Goal: Information Seeking & Learning: Learn about a topic

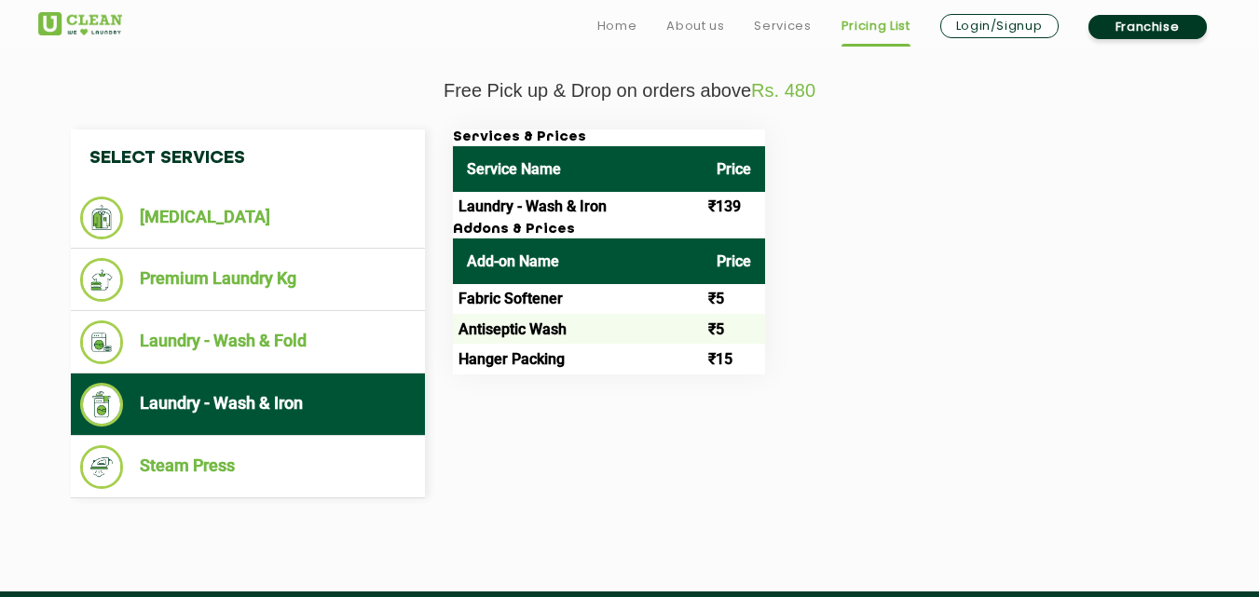
scroll to position [652, 0]
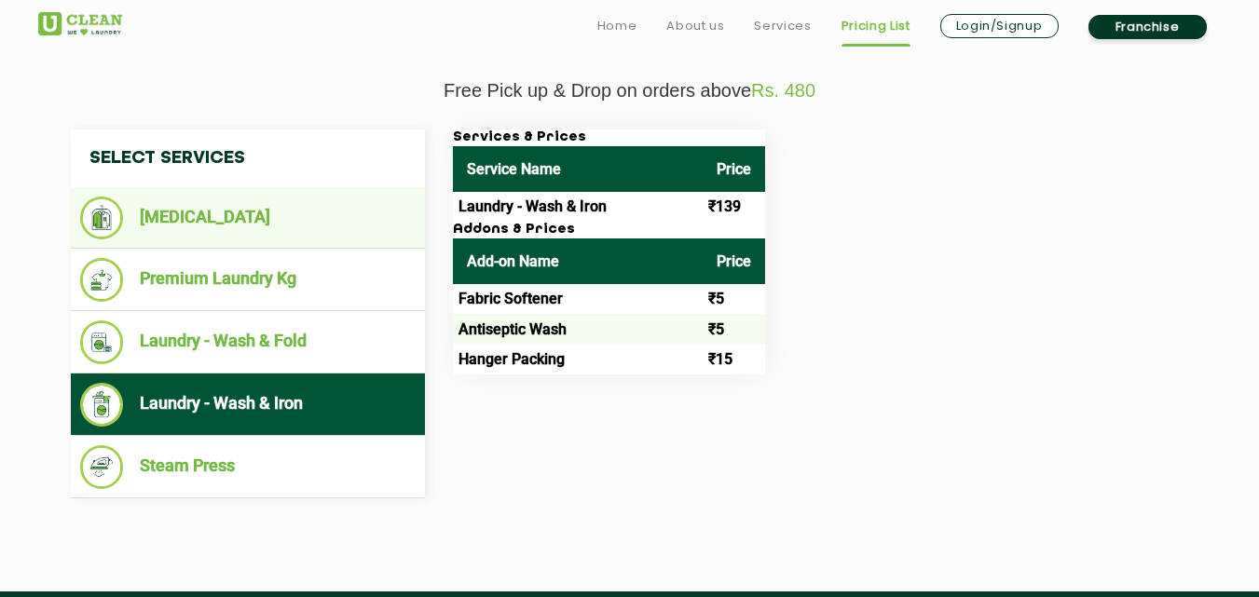
click at [273, 223] on li "[MEDICAL_DATA]" at bounding box center [247, 218] width 335 height 43
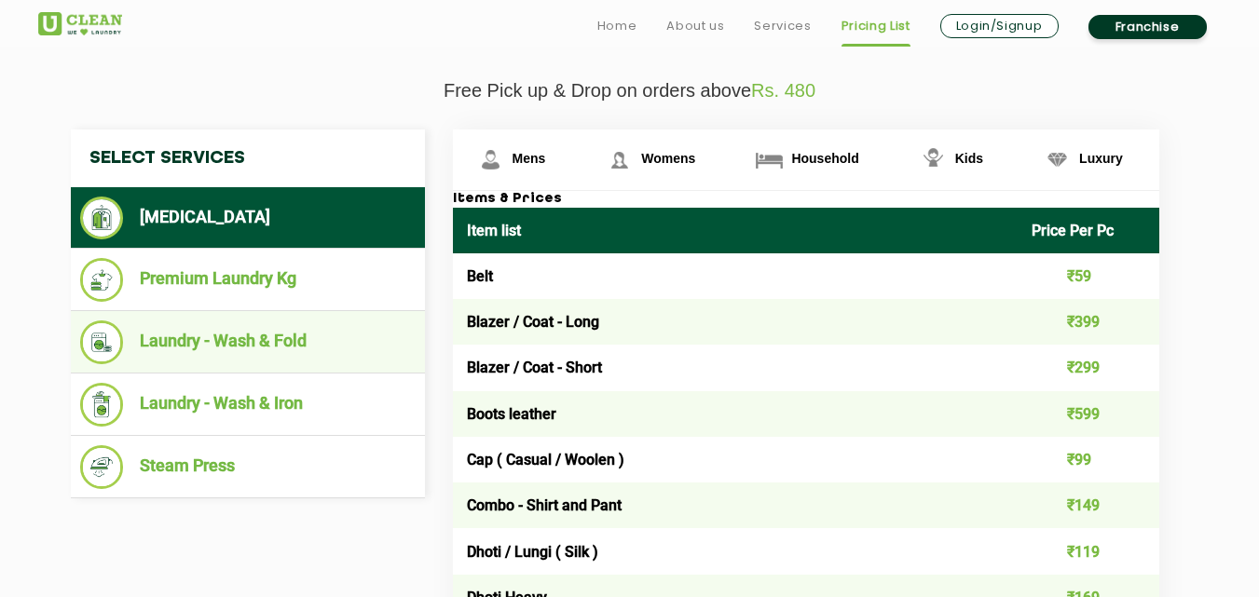
click at [300, 348] on li "Laundry - Wash & Fold" at bounding box center [247, 342] width 335 height 44
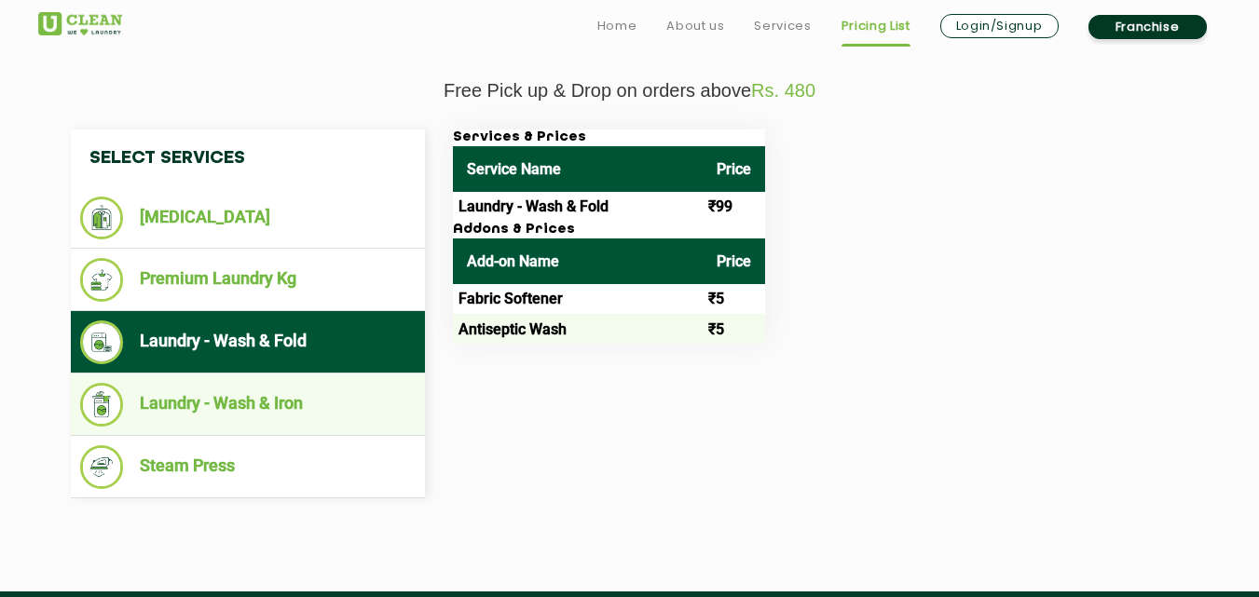
click at [283, 406] on li "Laundry - Wash & Iron" at bounding box center [247, 405] width 335 height 44
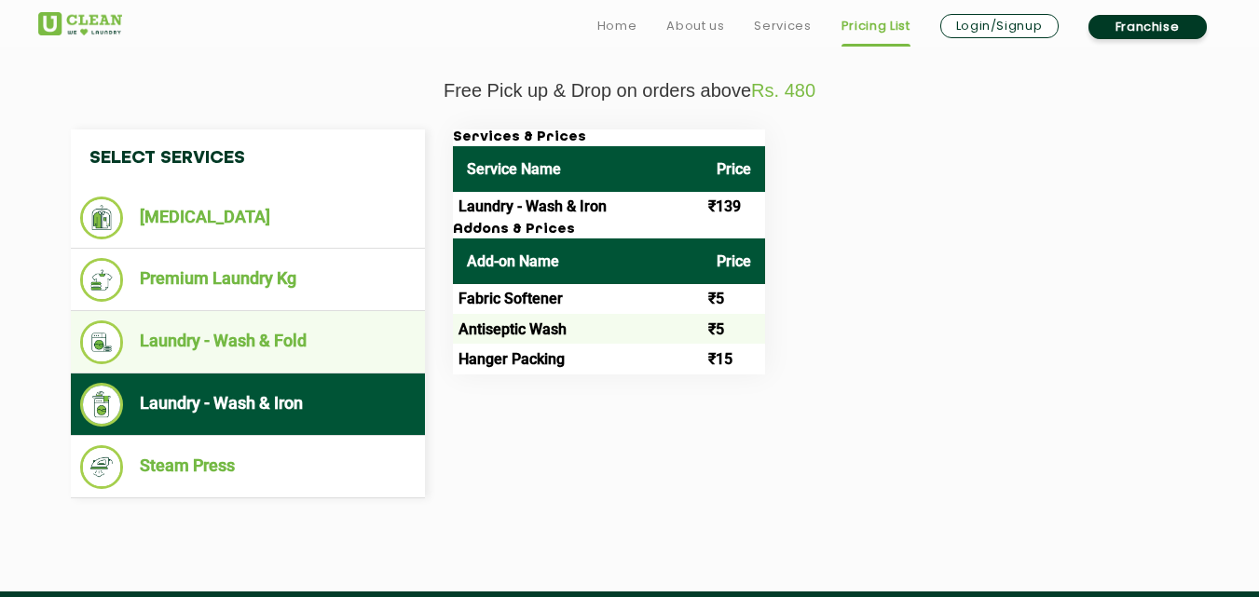
click at [297, 353] on li "Laundry - Wash & Fold" at bounding box center [247, 342] width 335 height 44
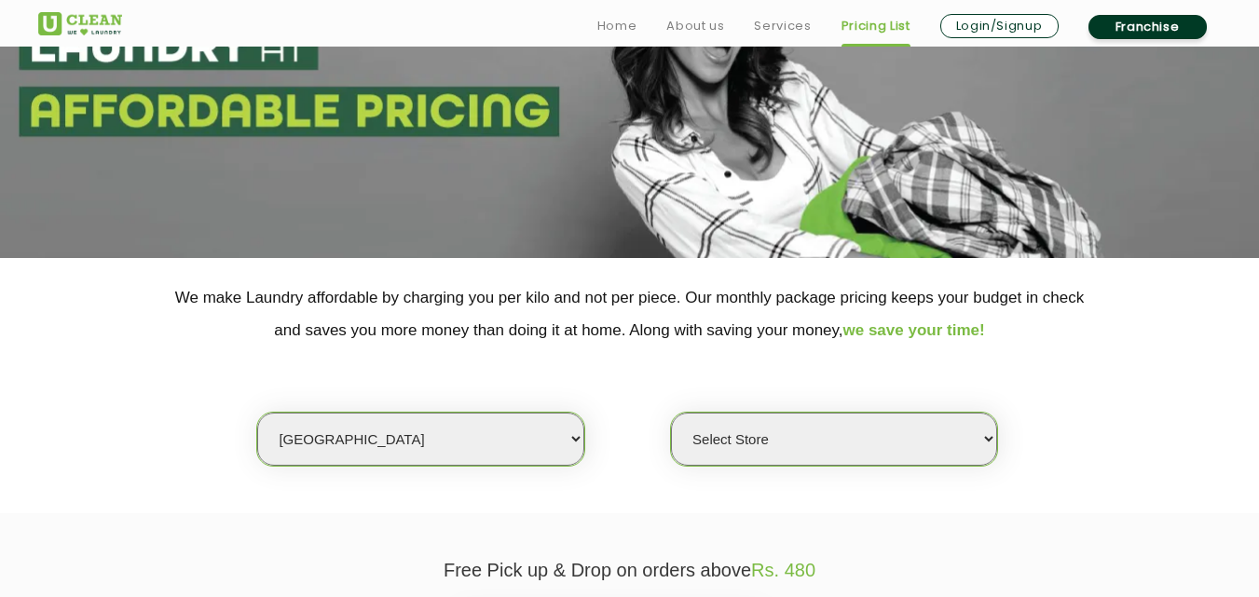
scroll to position [279, 0]
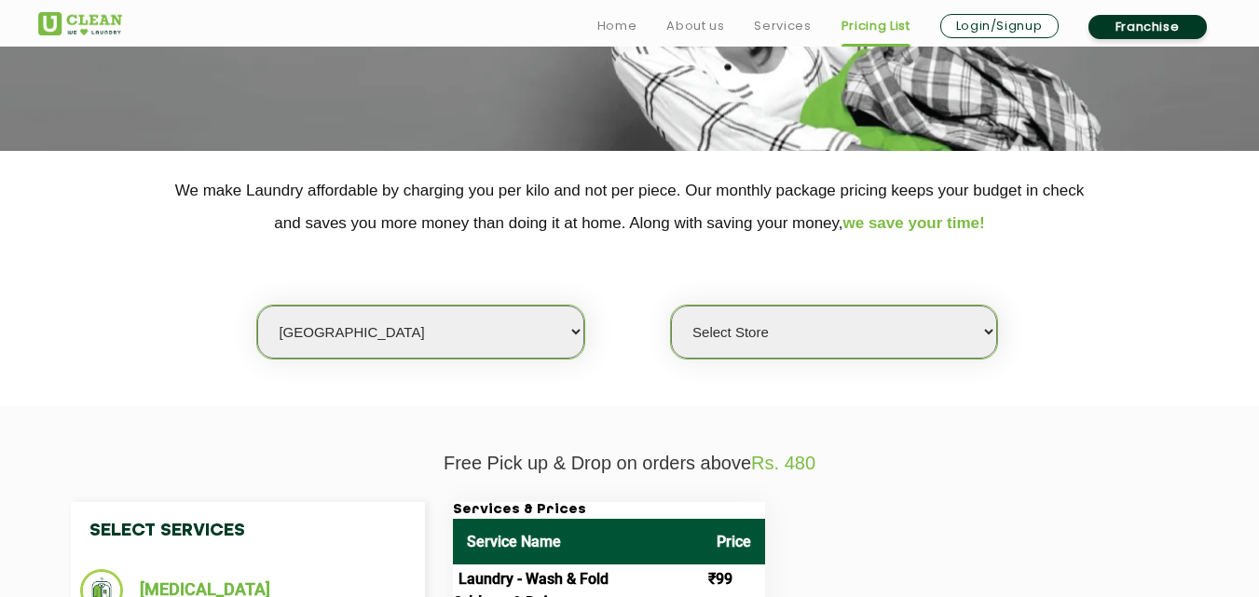
click at [358, 333] on select "Select city [GEOGRAPHIC_DATA] [GEOGRAPHIC_DATA] [GEOGRAPHIC_DATA] [GEOGRAPHIC_D…" at bounding box center [420, 332] width 326 height 53
select select "16"
click at [257, 306] on select "Select city [GEOGRAPHIC_DATA] [GEOGRAPHIC_DATA] [GEOGRAPHIC_DATA] [GEOGRAPHIC_D…" at bounding box center [420, 332] width 326 height 53
select select "0"
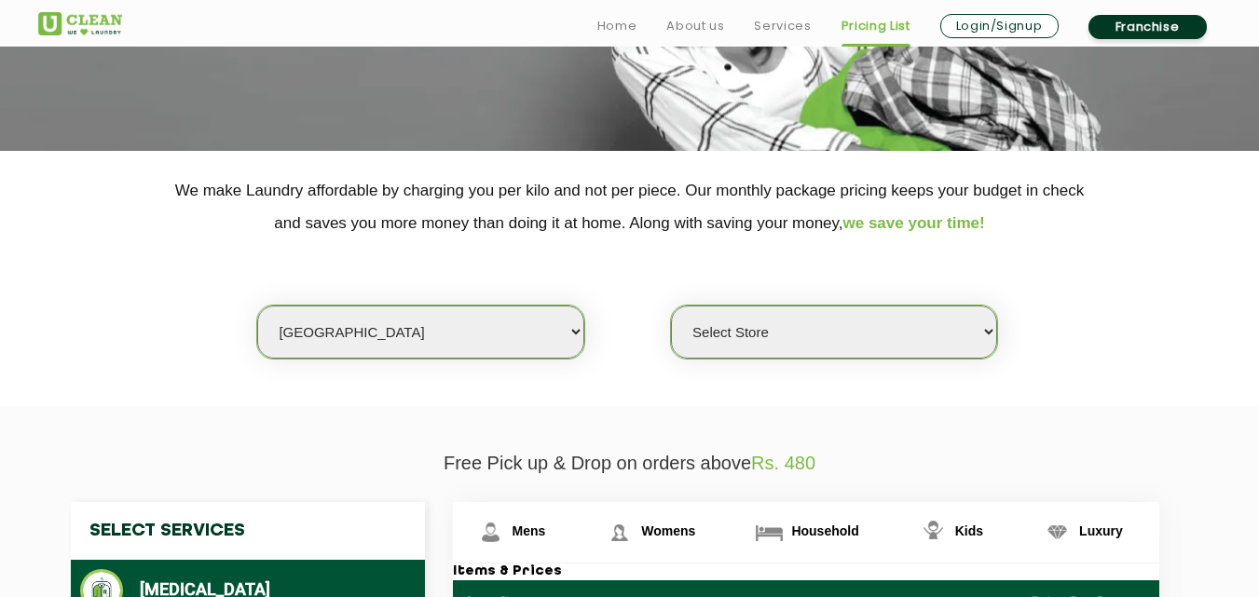
click at [719, 331] on select "Select Store UClean Deonar UClean LBS Marg UClean Chembur UClean Worli UClean […" at bounding box center [834, 332] width 326 height 53
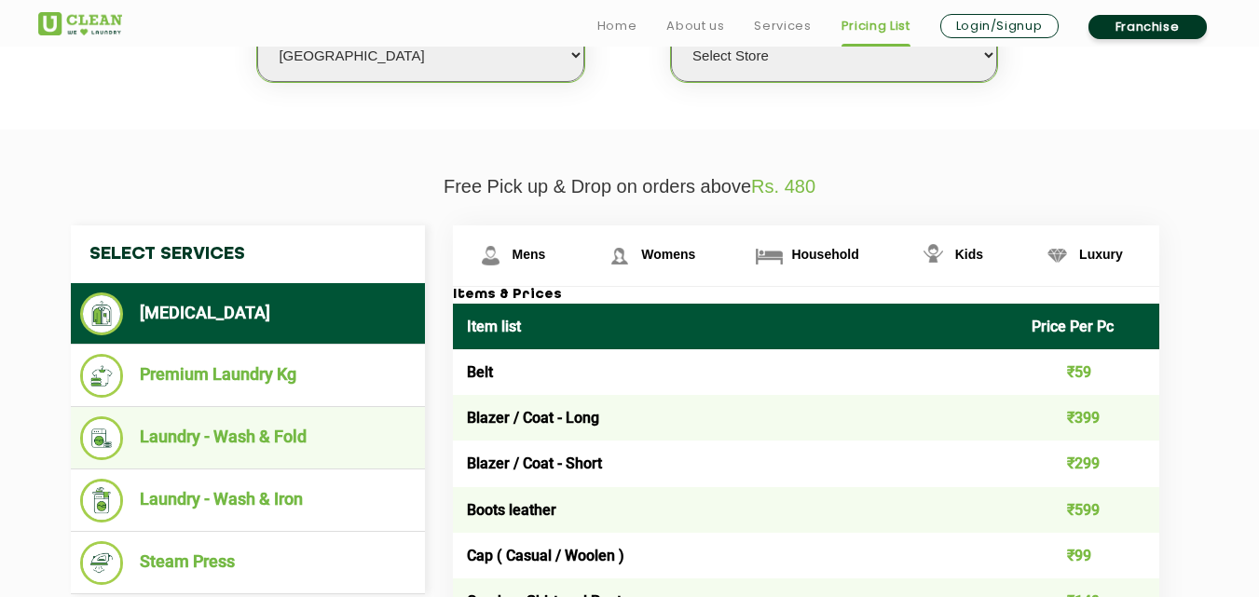
scroll to position [559, 0]
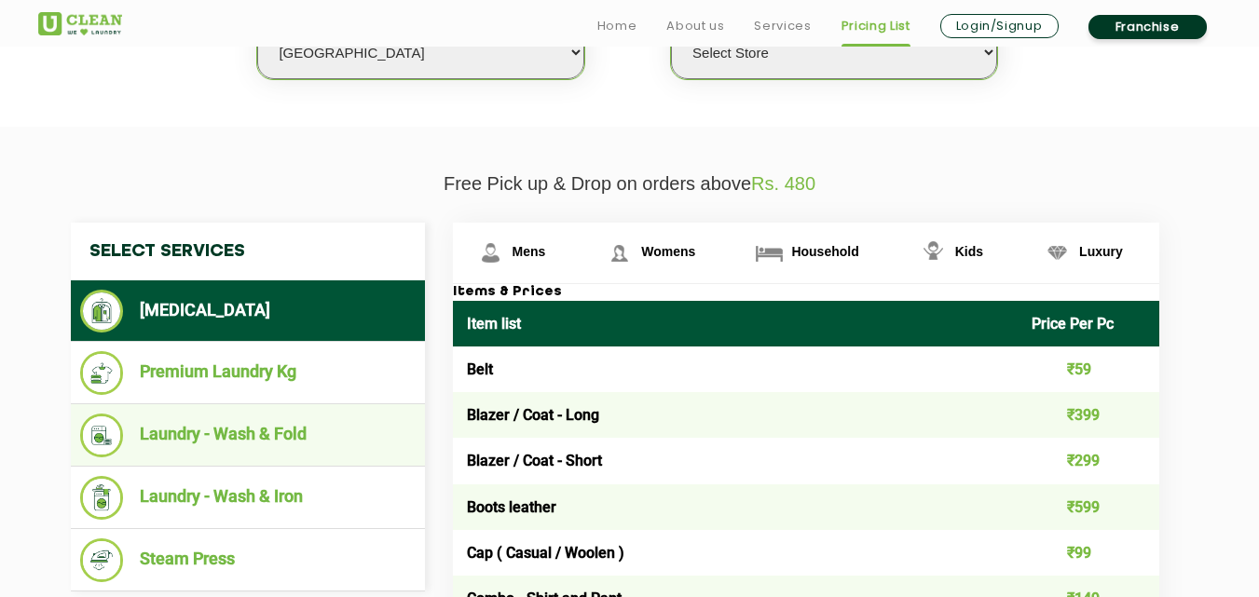
click at [320, 410] on ul "Laundry - Wash & Fold" at bounding box center [248, 435] width 354 height 62
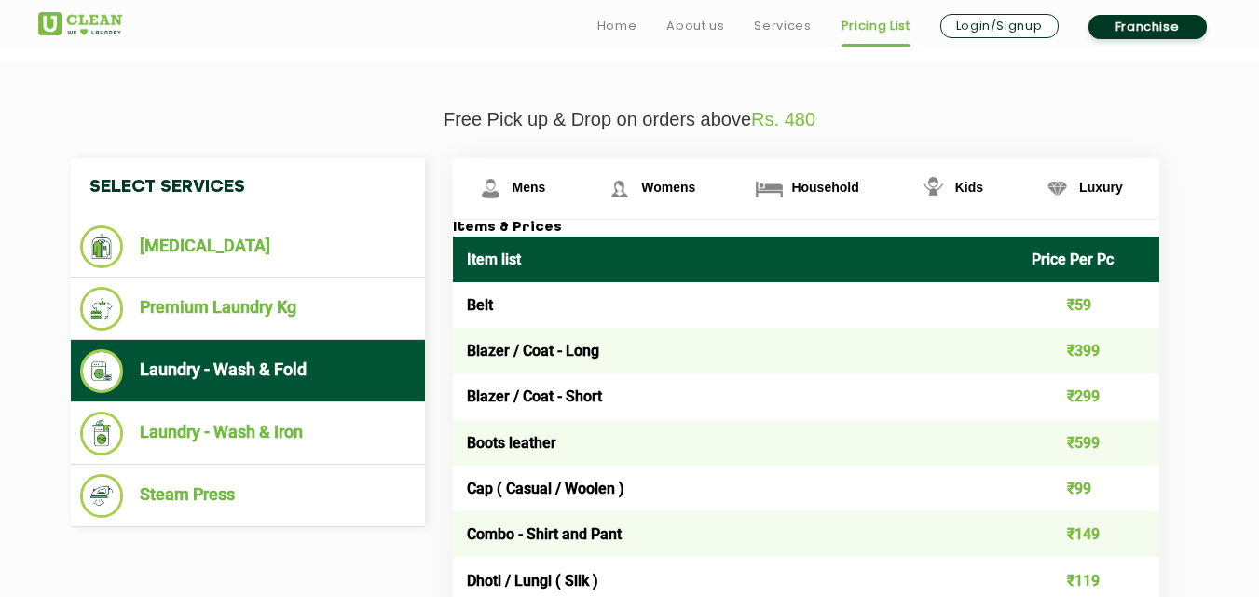
scroll to position [652, 0]
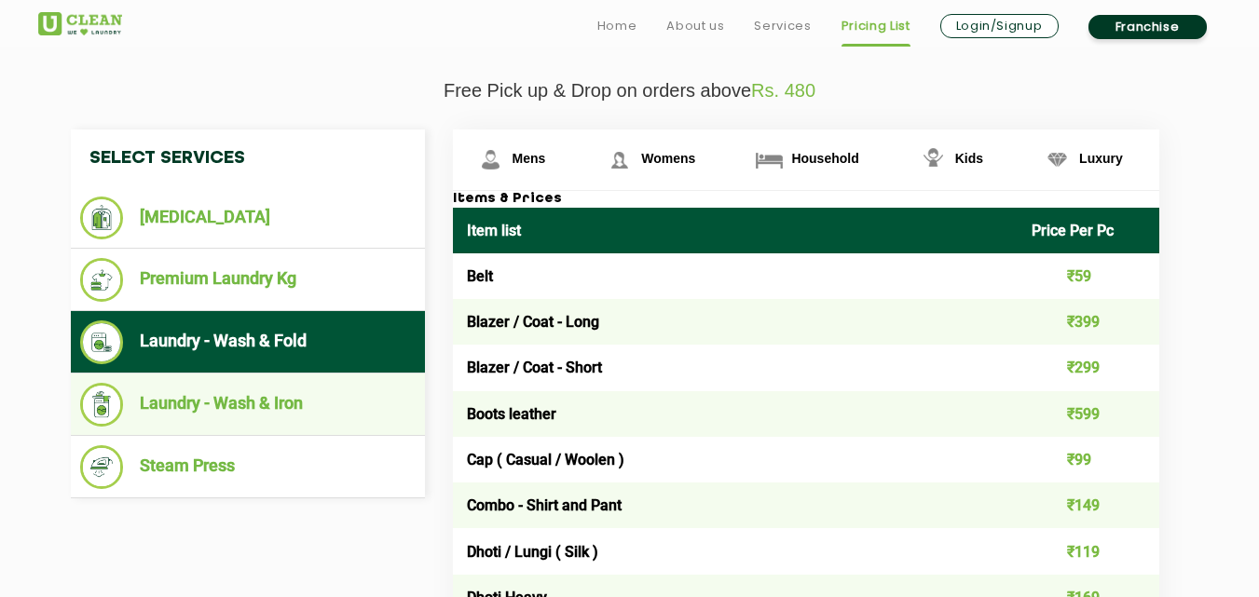
click at [293, 405] on li "Laundry - Wash & Iron" at bounding box center [247, 405] width 335 height 44
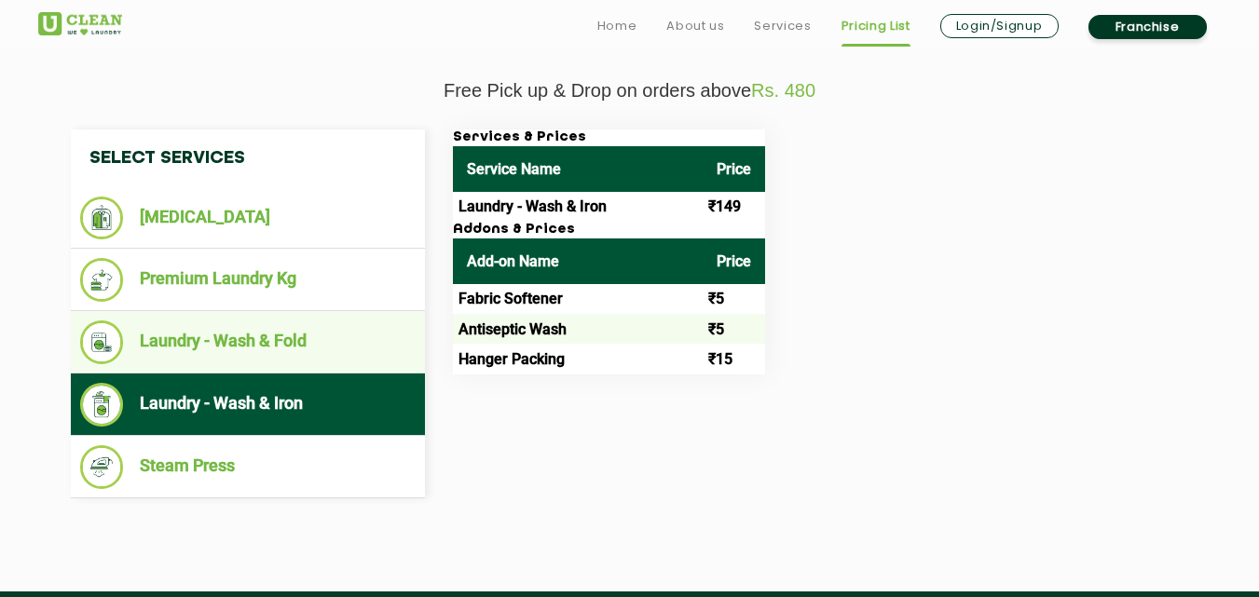
click at [293, 351] on li "Laundry - Wash & Fold" at bounding box center [247, 342] width 335 height 44
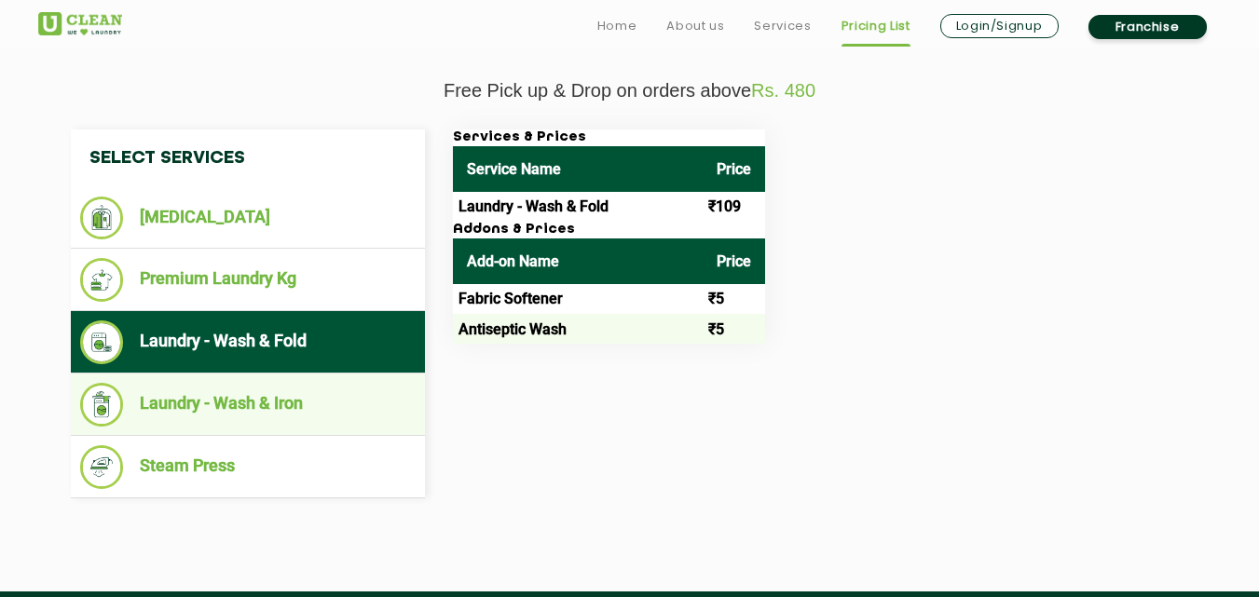
click at [328, 385] on li "Laundry - Wash & Iron" at bounding box center [247, 405] width 335 height 44
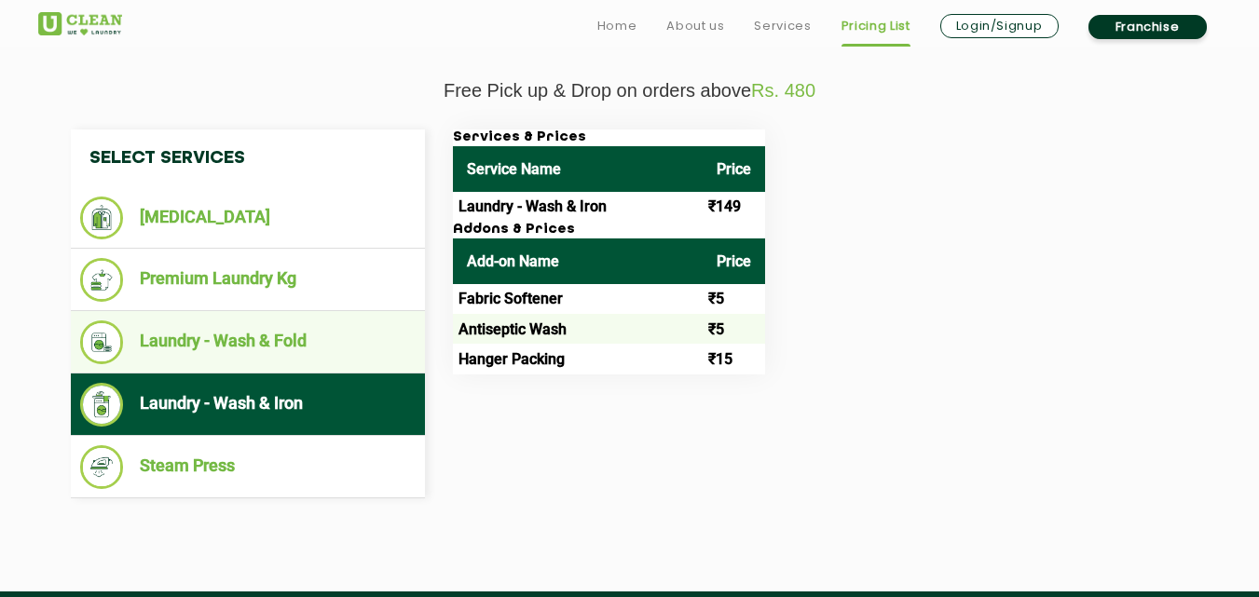
click at [248, 343] on li "Laundry - Wash & Fold" at bounding box center [247, 342] width 335 height 44
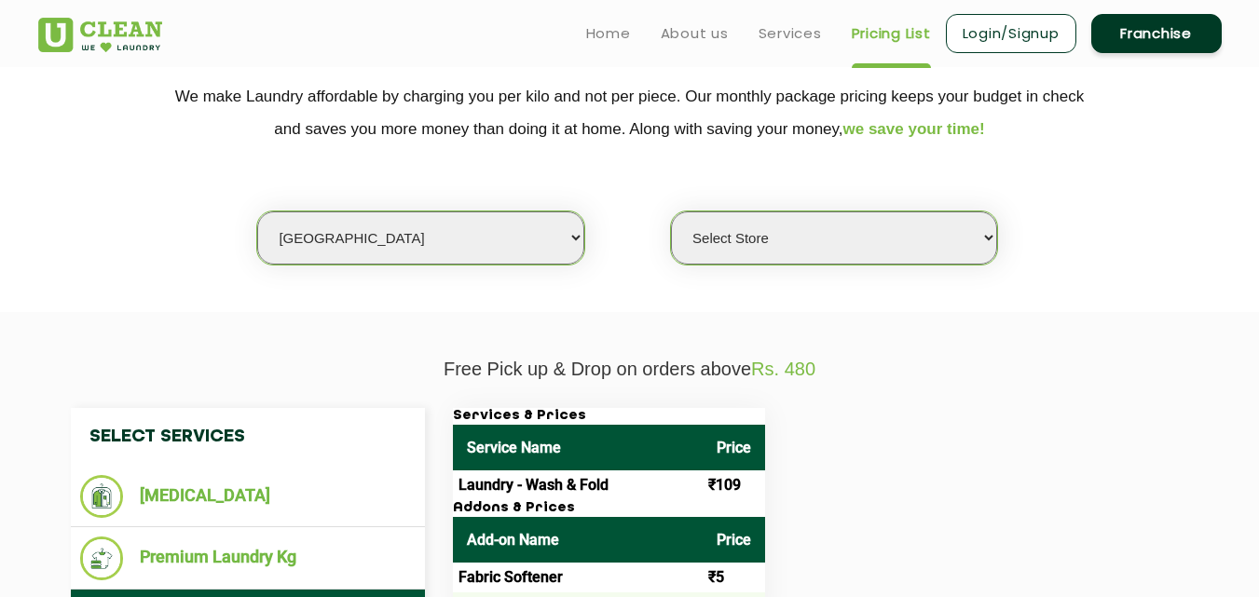
scroll to position [279, 0]
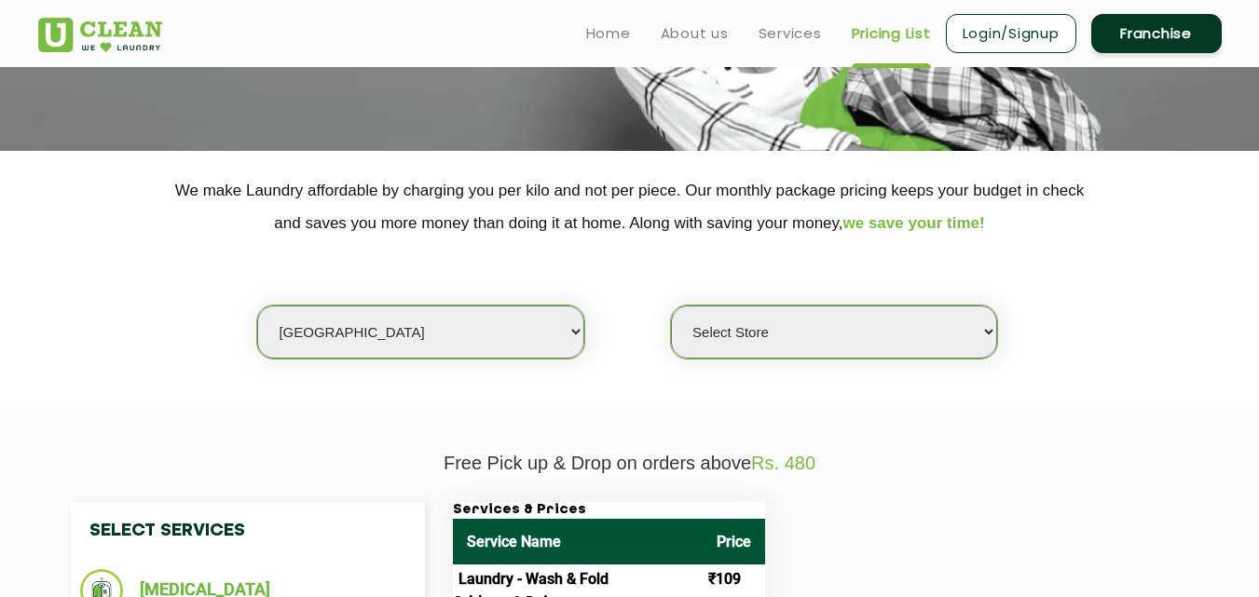
click at [381, 345] on select "Select city [GEOGRAPHIC_DATA] [GEOGRAPHIC_DATA] [GEOGRAPHIC_DATA] [GEOGRAPHIC_D…" at bounding box center [420, 332] width 326 height 53
select select "18"
click at [381, 345] on select "Select city [GEOGRAPHIC_DATA] [GEOGRAPHIC_DATA] [GEOGRAPHIC_DATA] [GEOGRAPHIC_D…" at bounding box center [420, 332] width 326 height 53
select select "0"
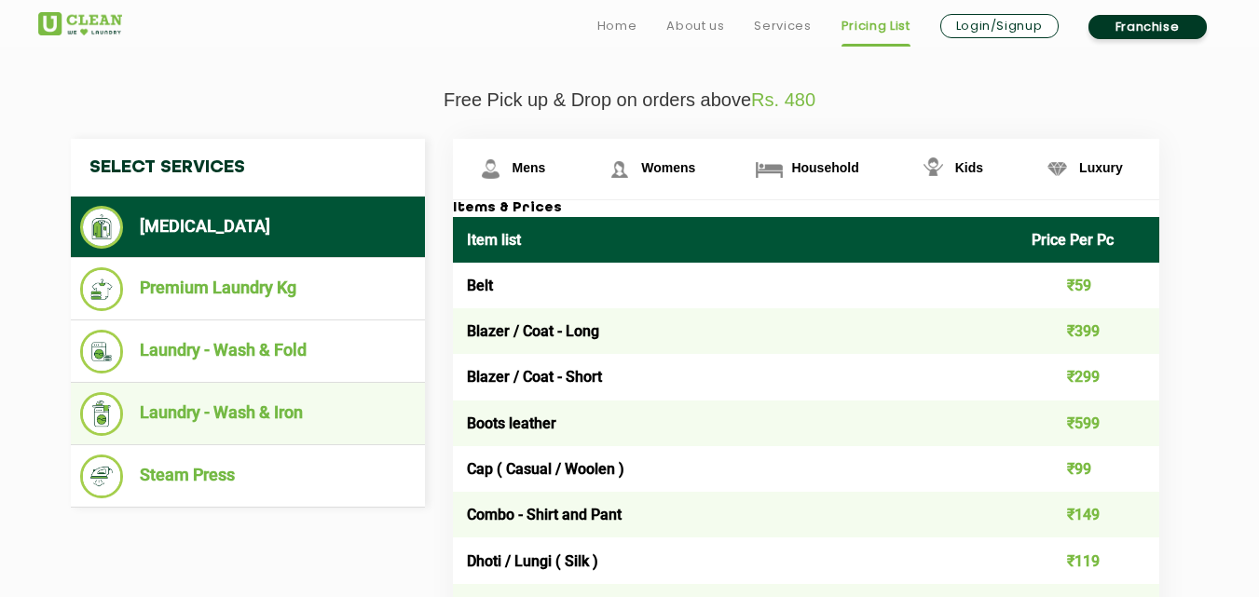
scroll to position [652, 0]
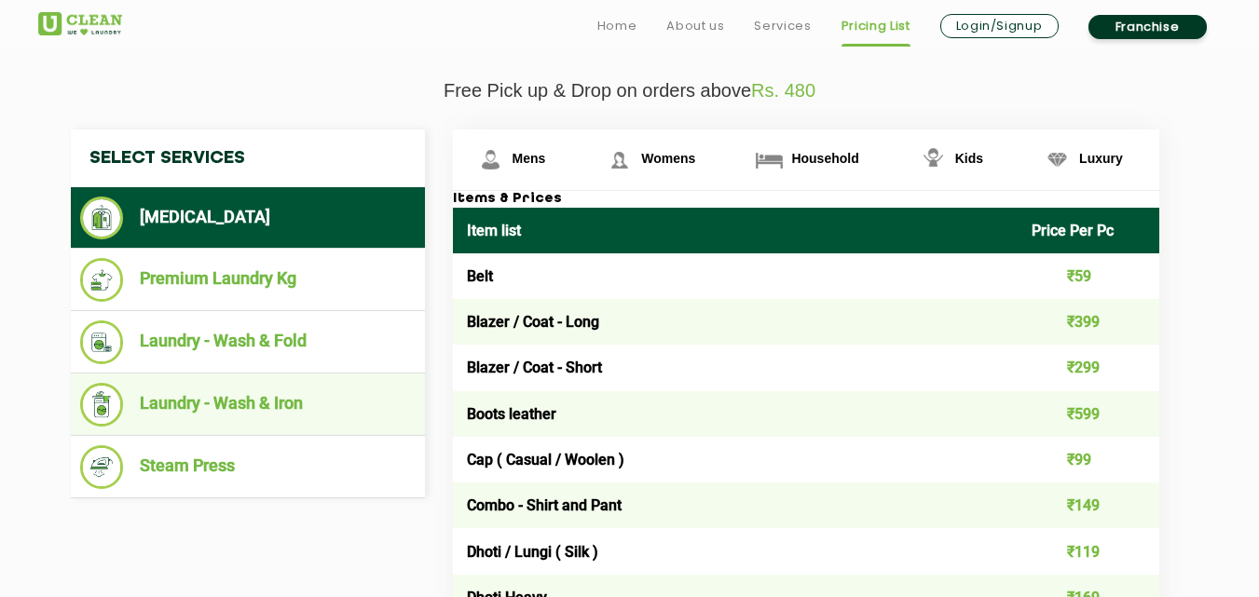
click at [273, 415] on li "Laundry - Wash & Iron" at bounding box center [247, 405] width 335 height 44
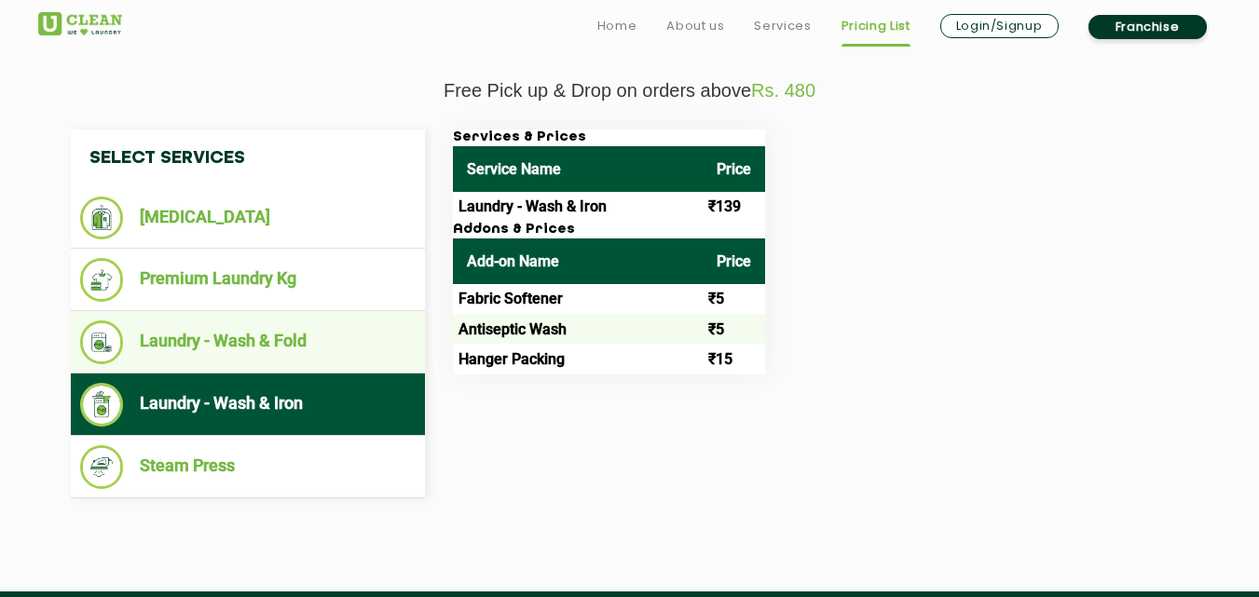
click at [268, 359] on li "Laundry - Wash & Fold" at bounding box center [247, 342] width 335 height 44
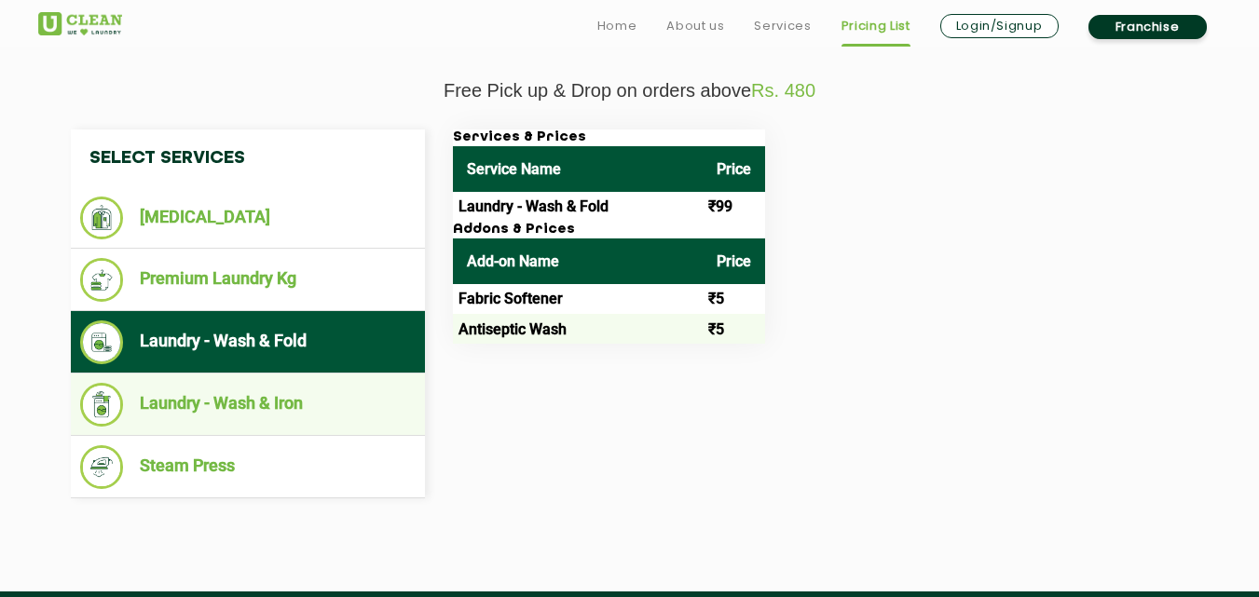
click at [305, 397] on li "Laundry - Wash & Iron" at bounding box center [247, 405] width 335 height 44
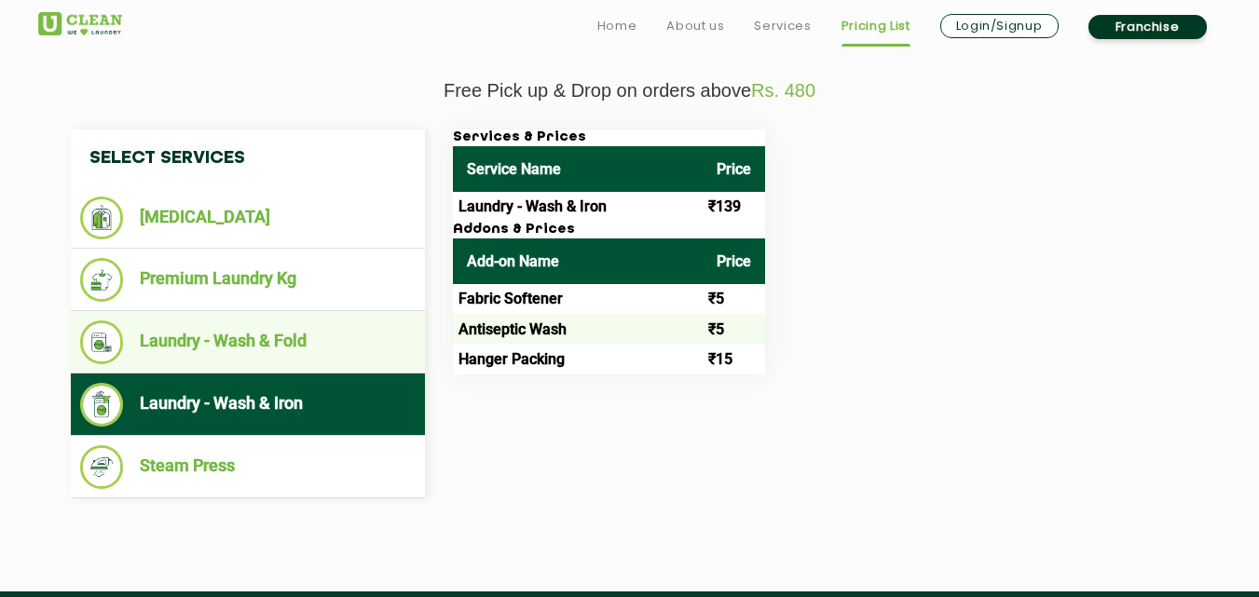
click at [294, 339] on li "Laundry - Wash & Fold" at bounding box center [247, 342] width 335 height 44
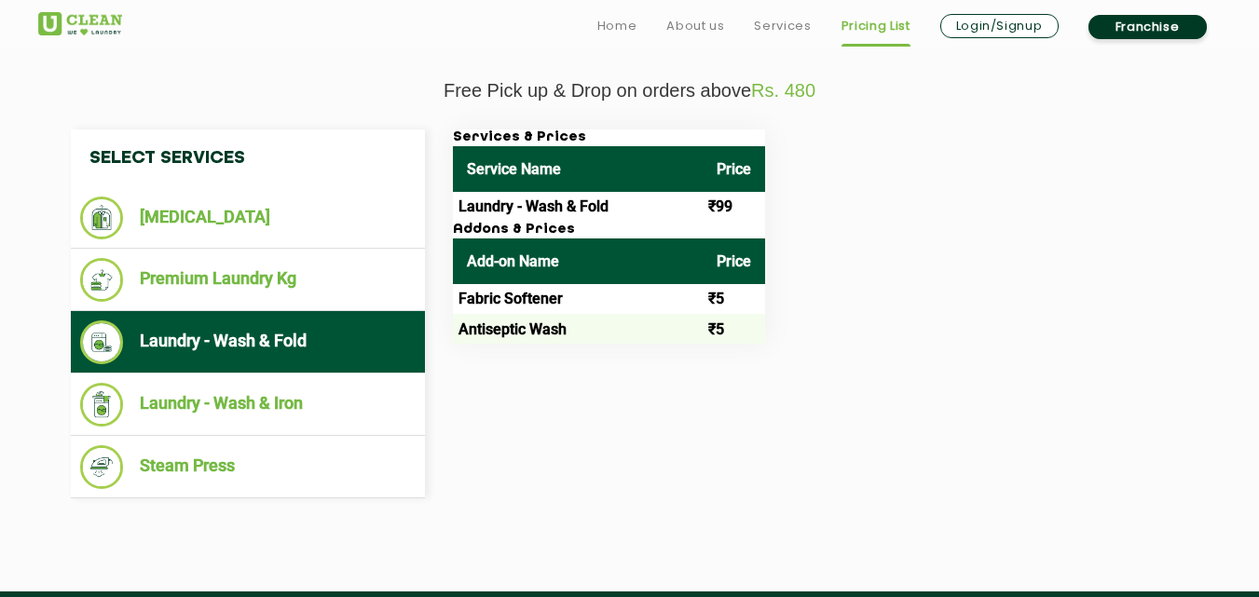
click at [242, 363] on li "Laundry - Wash & Fold" at bounding box center [247, 342] width 335 height 44
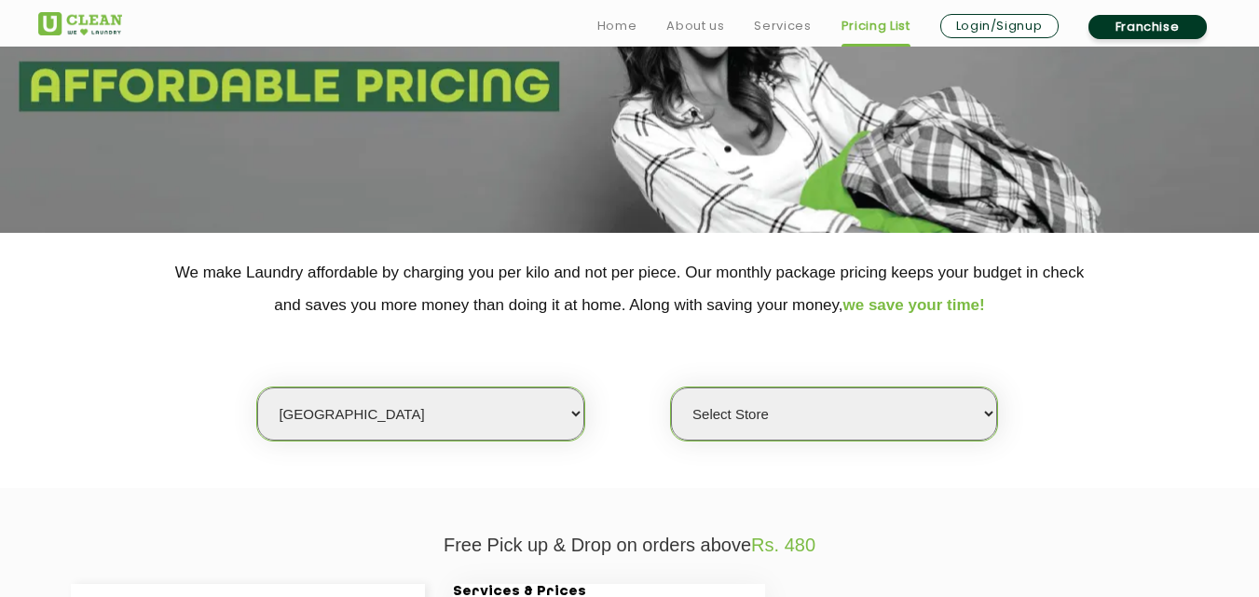
scroll to position [205, 0]
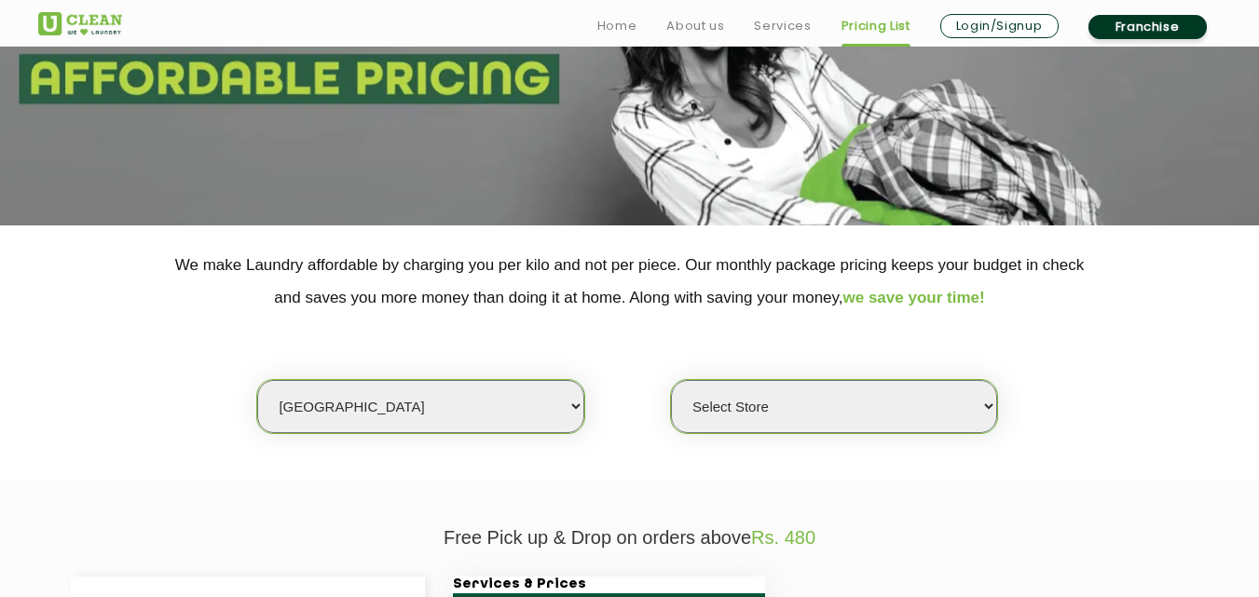
click at [432, 413] on select "Select city [GEOGRAPHIC_DATA] [GEOGRAPHIC_DATA] [GEOGRAPHIC_DATA] [GEOGRAPHIC_D…" at bounding box center [420, 406] width 326 height 53
select select "204"
click at [228, 390] on div "Select city [GEOGRAPHIC_DATA] [GEOGRAPHIC_DATA] [GEOGRAPHIC_DATA] [GEOGRAPHIC_D…" at bounding box center [629, 374] width 1211 height 120
select select "0"
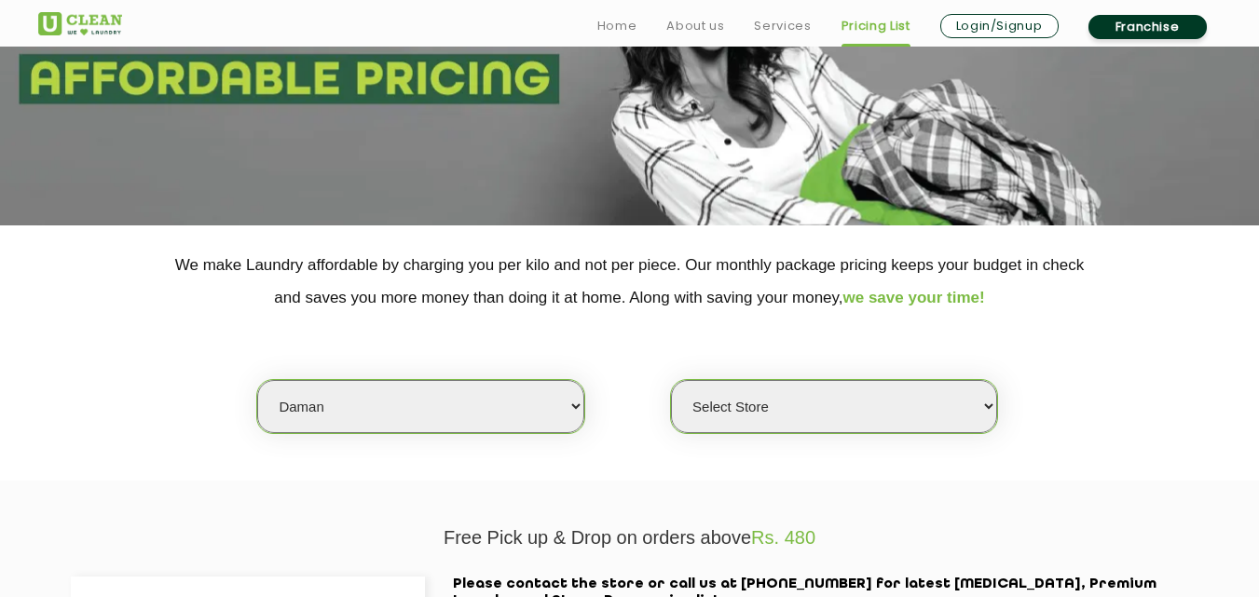
click at [307, 398] on select "Select city [GEOGRAPHIC_DATA] [GEOGRAPHIC_DATA] [GEOGRAPHIC_DATA] [GEOGRAPHIC_D…" at bounding box center [420, 406] width 326 height 53
select select "1"
click at [257, 380] on select "Select city [GEOGRAPHIC_DATA] [GEOGRAPHIC_DATA] [GEOGRAPHIC_DATA] [GEOGRAPHIC_D…" at bounding box center [420, 406] width 326 height 53
select select "0"
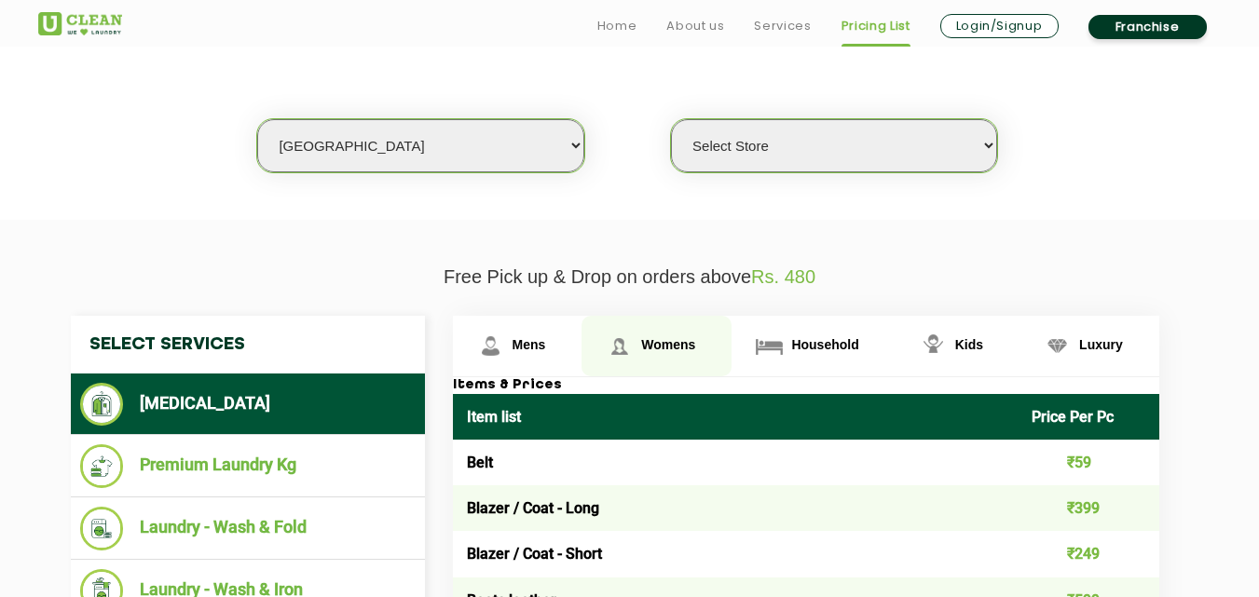
scroll to position [484, 0]
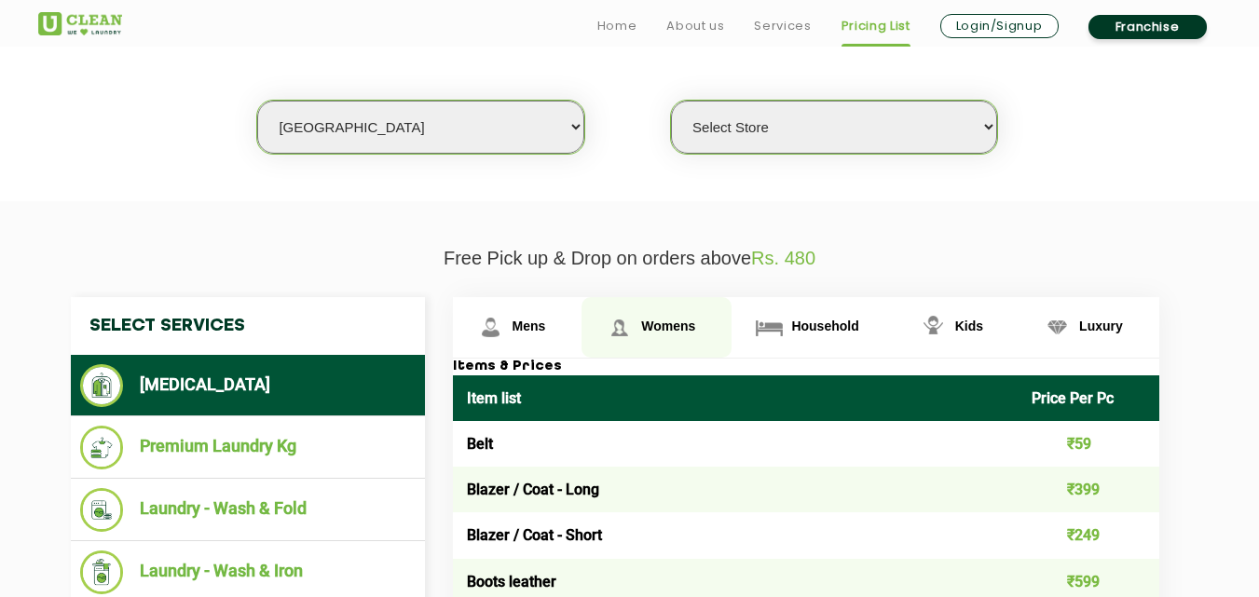
click at [685, 326] on span "Womens" at bounding box center [668, 326] width 54 height 15
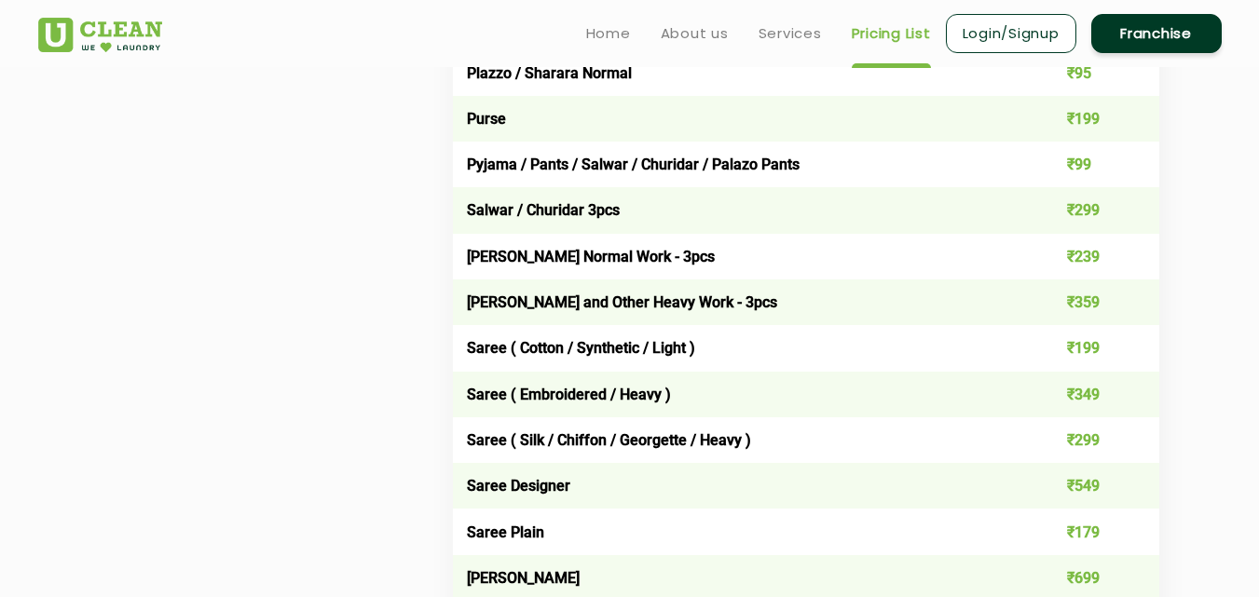
scroll to position [5049, 0]
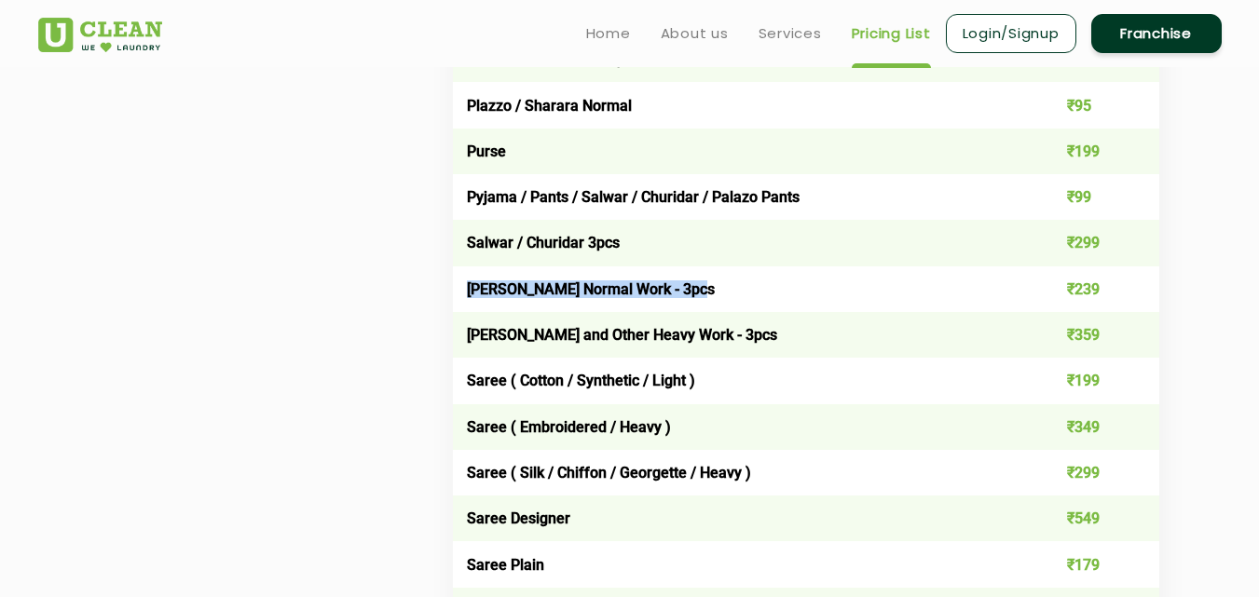
drag, startPoint x: 693, startPoint y: 293, endPoint x: 461, endPoint y: 290, distance: 232.0
click at [461, 290] on td "[PERSON_NAME] Normal Work - 3pcs" at bounding box center [735, 289] width 565 height 46
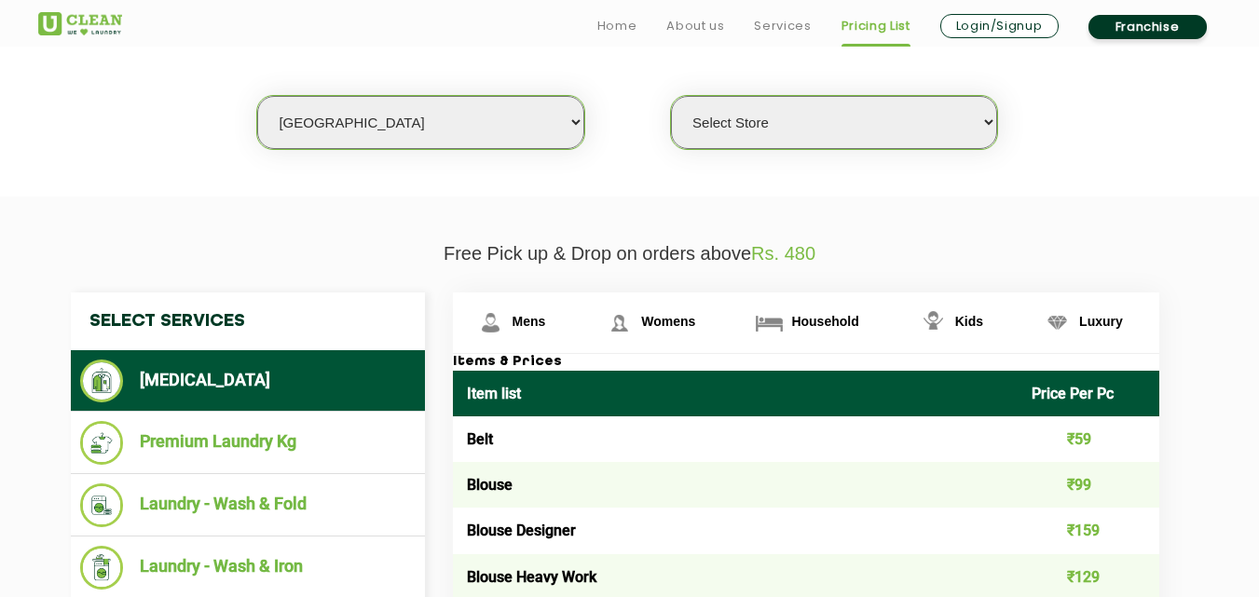
scroll to position [578, 0]
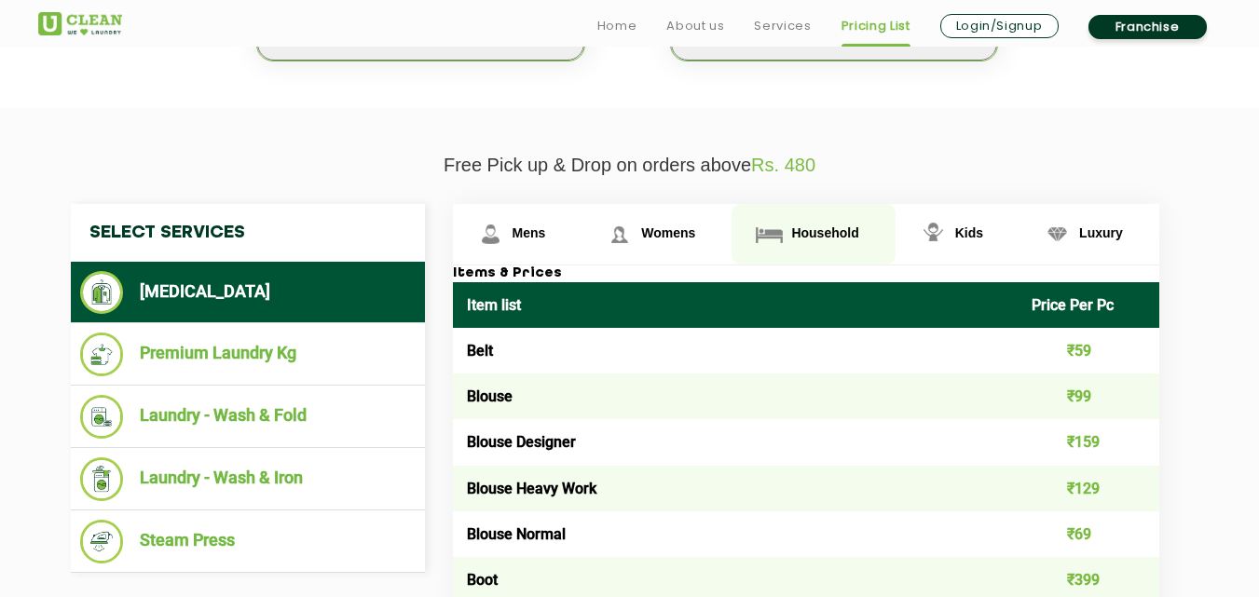
click at [818, 242] on link "Household" at bounding box center [812, 234] width 163 height 61
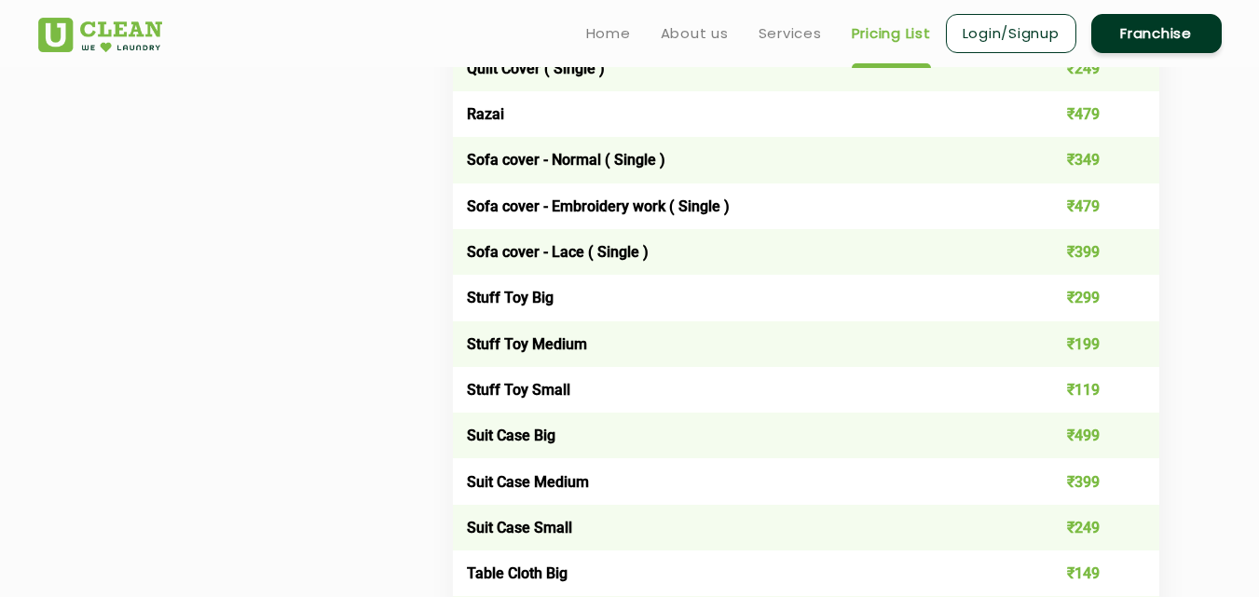
scroll to position [2906, 0]
